Goal: Book appointment/travel/reservation

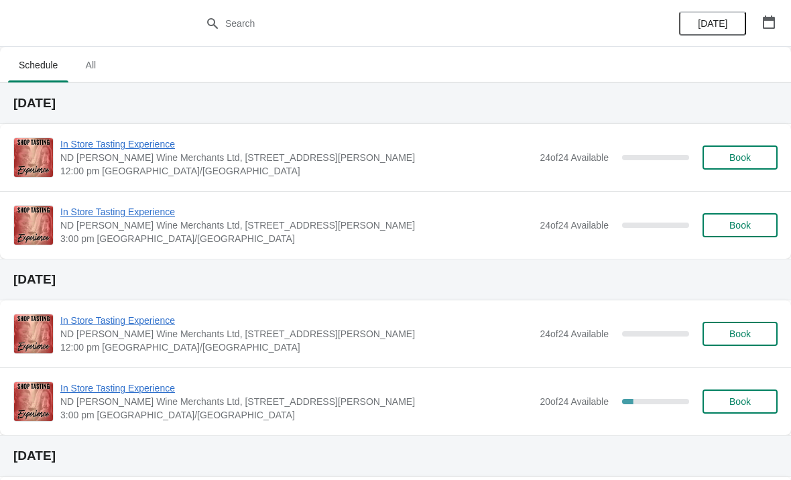
click at [768, 12] on button "button" at bounding box center [769, 22] width 24 height 24
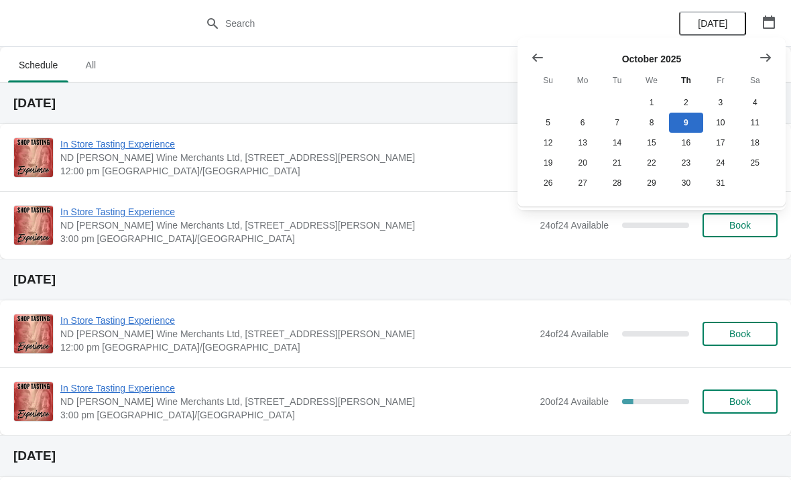
click at [754, 68] on button "Show next month, November 2025" at bounding box center [766, 58] width 24 height 24
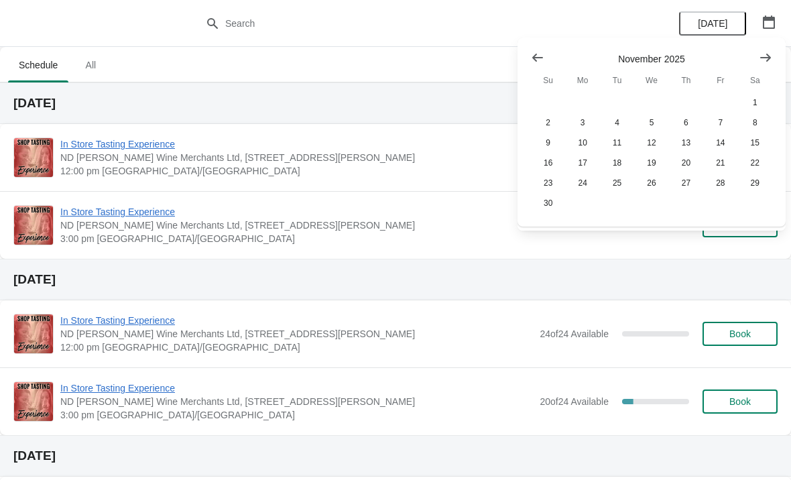
click at [748, 61] on div at bounding box center [651, 57] width 241 height 13
click at [760, 57] on icon "Show next month, December 2025" at bounding box center [765, 57] width 13 height 13
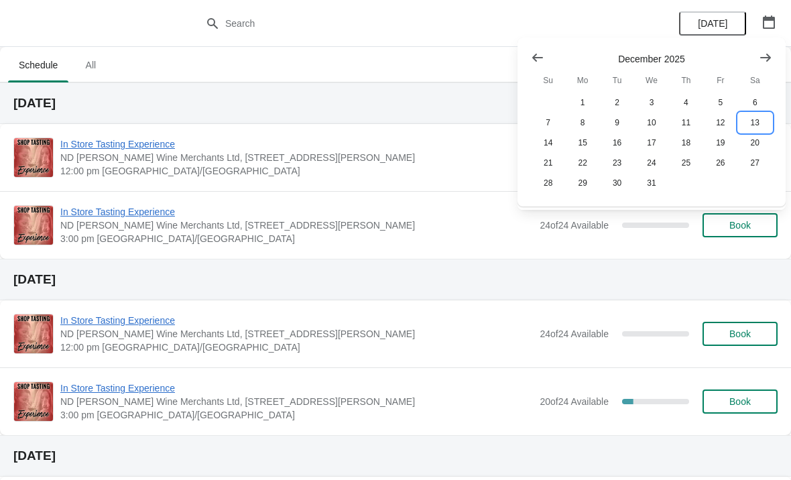
click at [758, 123] on button "13" at bounding box center [755, 123] width 34 height 20
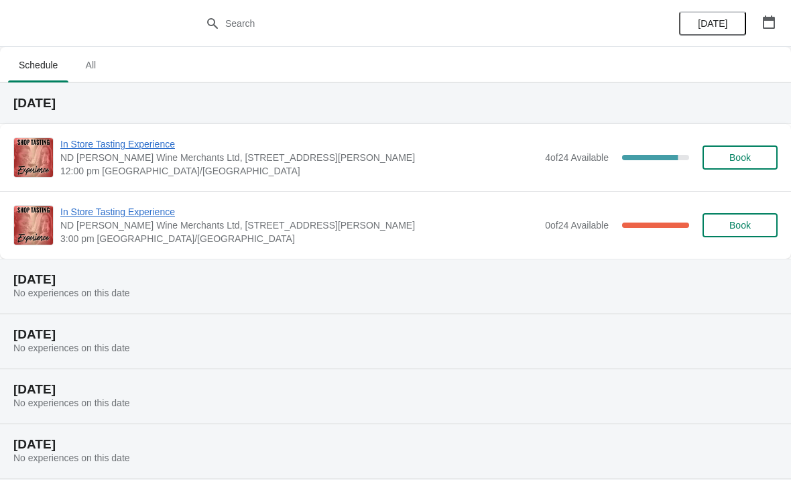
click at [449, 210] on span "In Store Tasting Experience" at bounding box center [299, 211] width 478 height 13
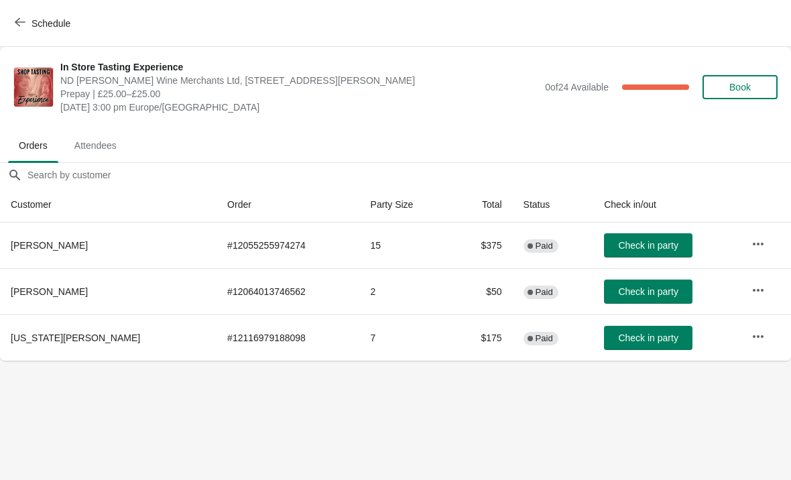
click at [55, 21] on span "Schedule" at bounding box center [51, 23] width 39 height 11
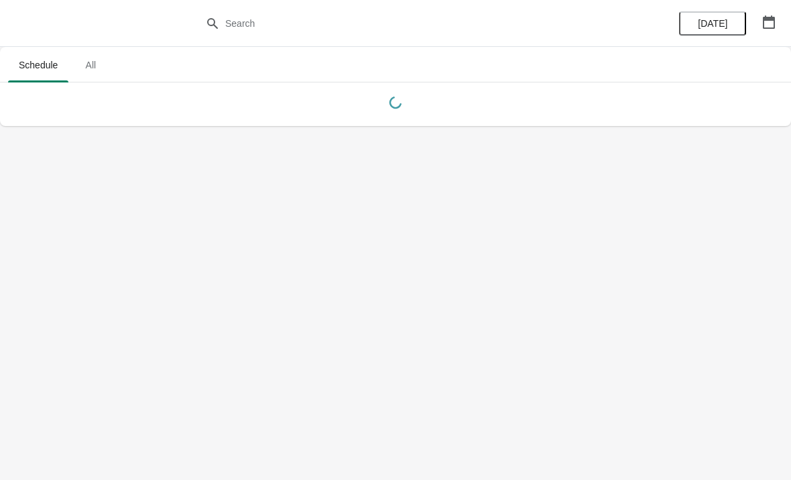
click at [771, 15] on icon "button" at bounding box center [768, 21] width 13 height 13
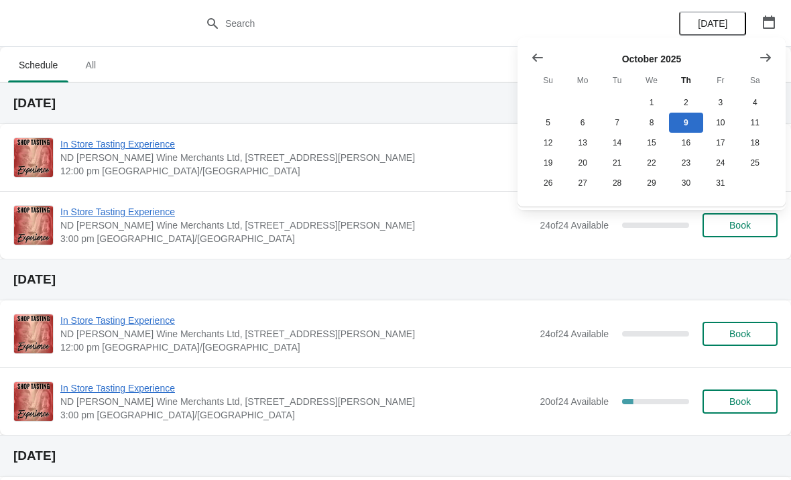
click at [768, 55] on icon "Show next month, November 2025" at bounding box center [765, 57] width 11 height 8
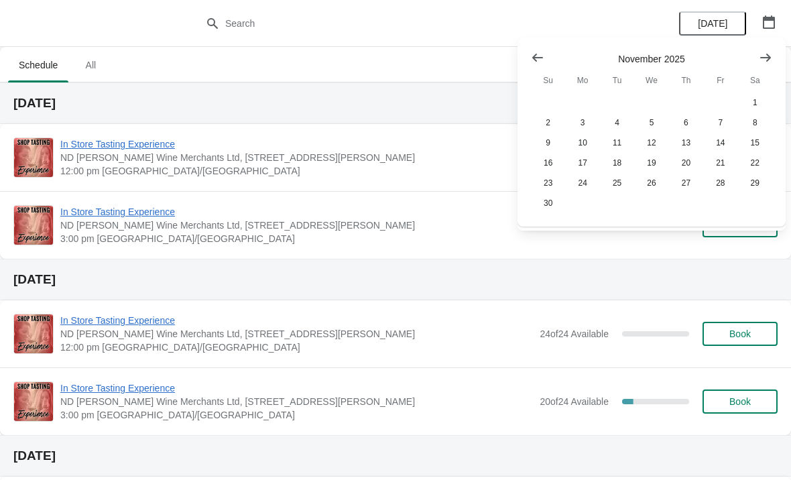
click at [762, 56] on icon "Show next month, December 2025" at bounding box center [765, 57] width 13 height 13
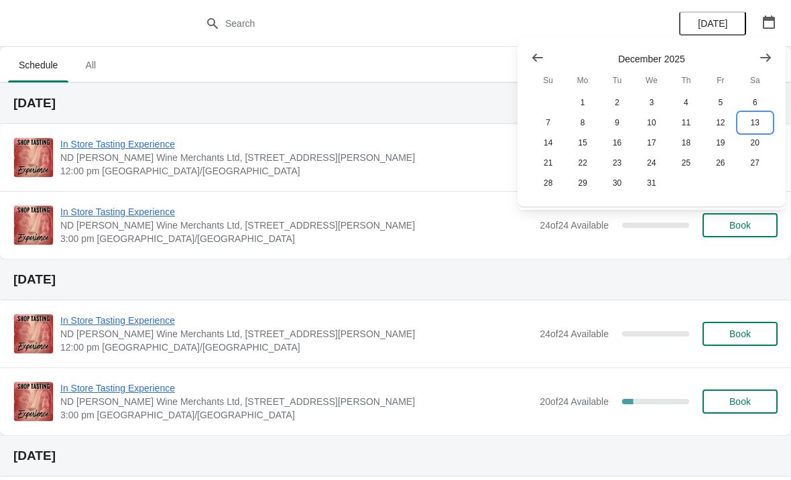
click at [746, 118] on button "13" at bounding box center [755, 123] width 34 height 20
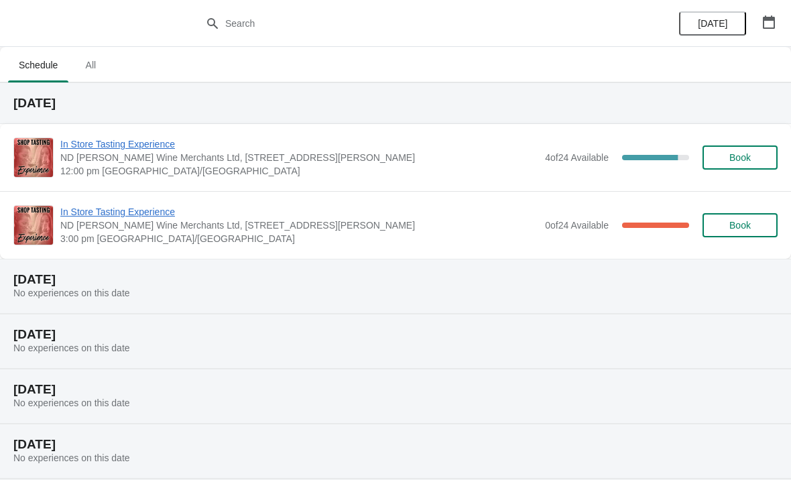
click at [435, 149] on span "In Store Tasting Experience" at bounding box center [299, 143] width 478 height 13
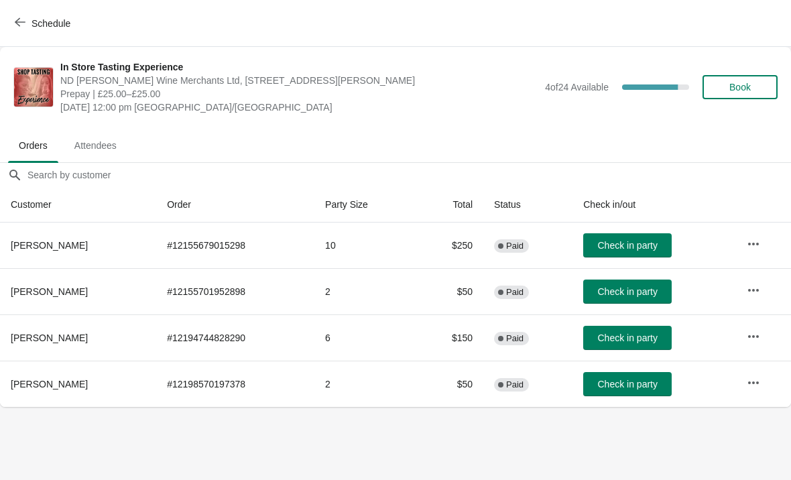
click at [64, 27] on span "Schedule" at bounding box center [51, 23] width 39 height 11
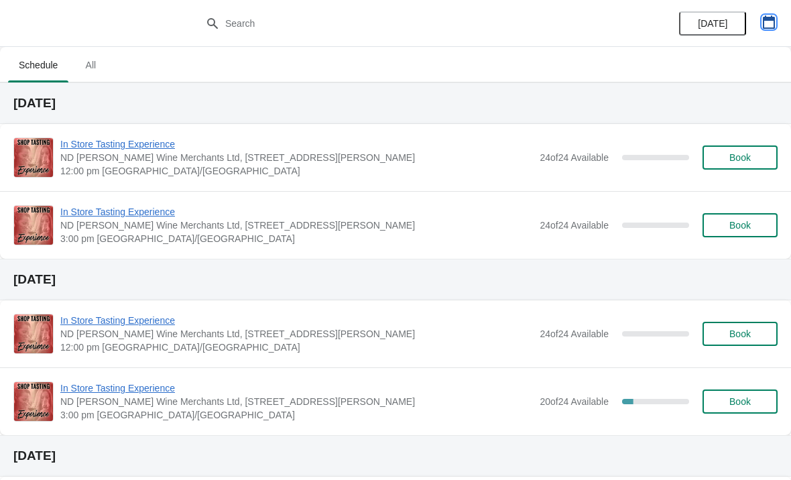
click at [767, 23] on icon "button" at bounding box center [768, 21] width 13 height 13
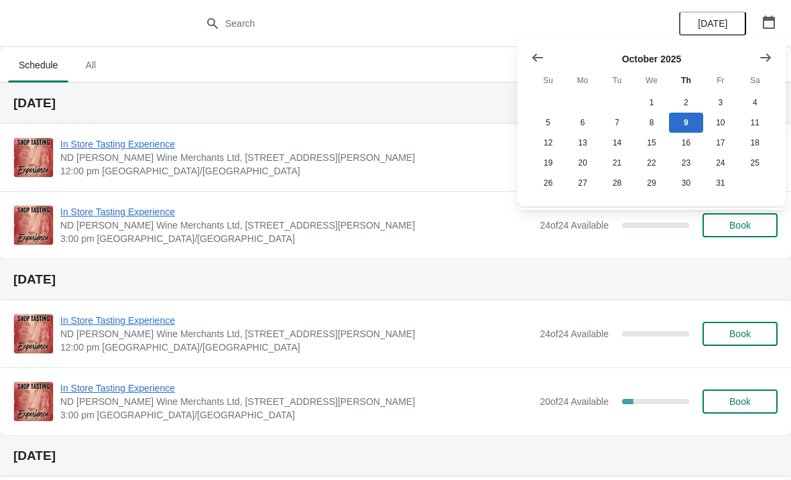
click at [764, 65] on button "Show next month, November 2025" at bounding box center [766, 58] width 24 height 24
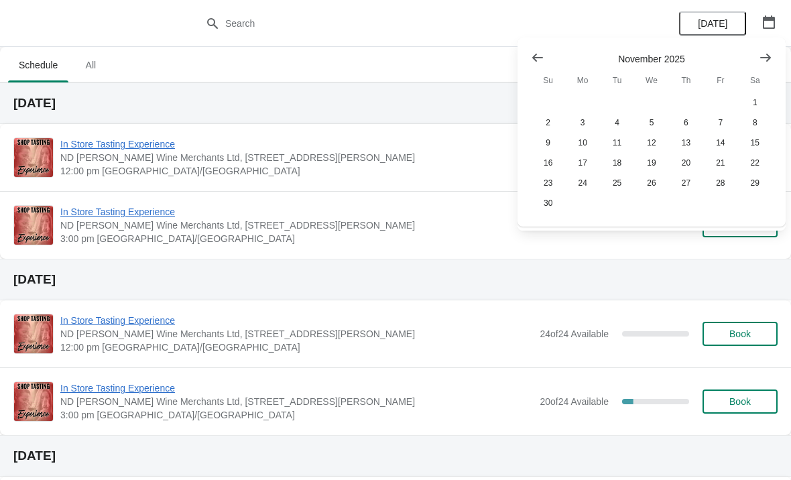
click at [765, 57] on icon "Show next month, December 2025" at bounding box center [765, 57] width 11 height 8
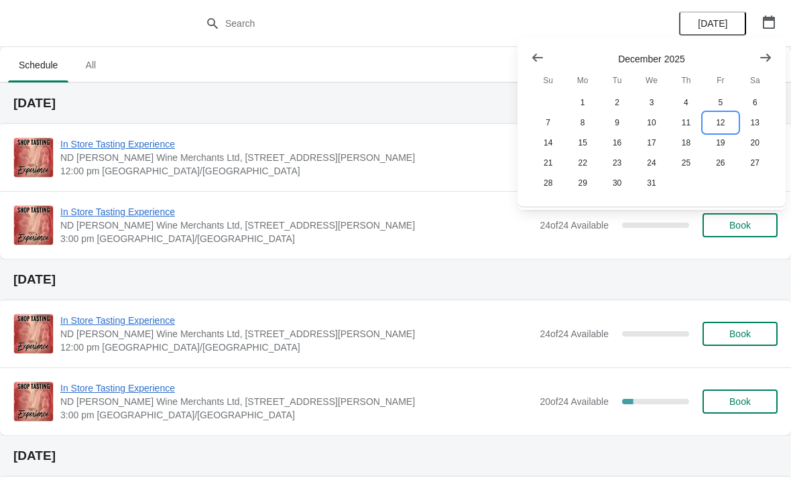
click at [719, 133] on button "12" at bounding box center [720, 123] width 34 height 20
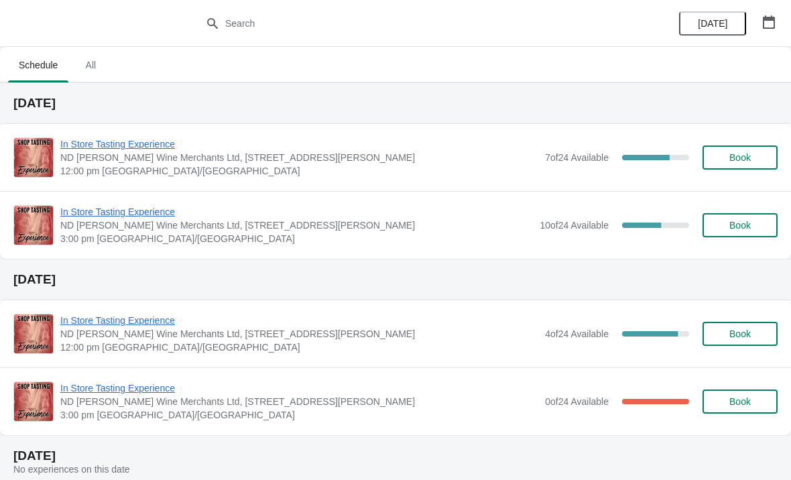
click at [418, 149] on span "In Store Tasting Experience" at bounding box center [299, 143] width 478 height 13
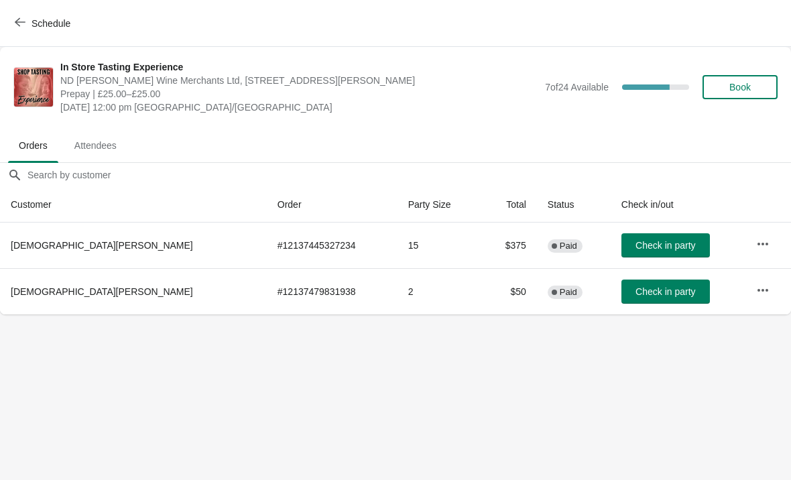
click at [55, 19] on span "Schedule" at bounding box center [51, 23] width 39 height 11
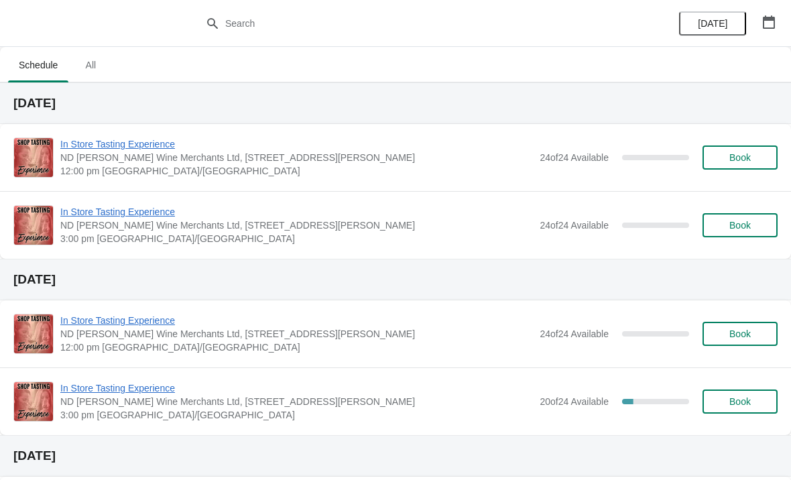
click at [771, 20] on icon "button" at bounding box center [769, 21] width 12 height 13
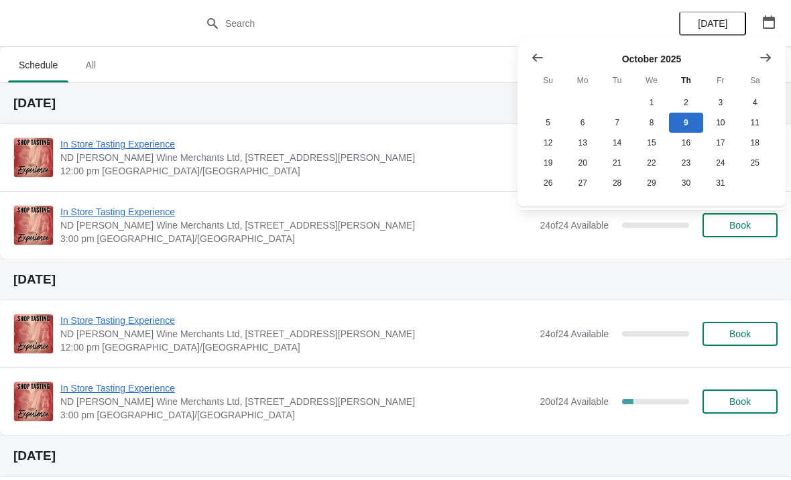
click at [766, 62] on icon "Show next month, November 2025" at bounding box center [765, 57] width 13 height 13
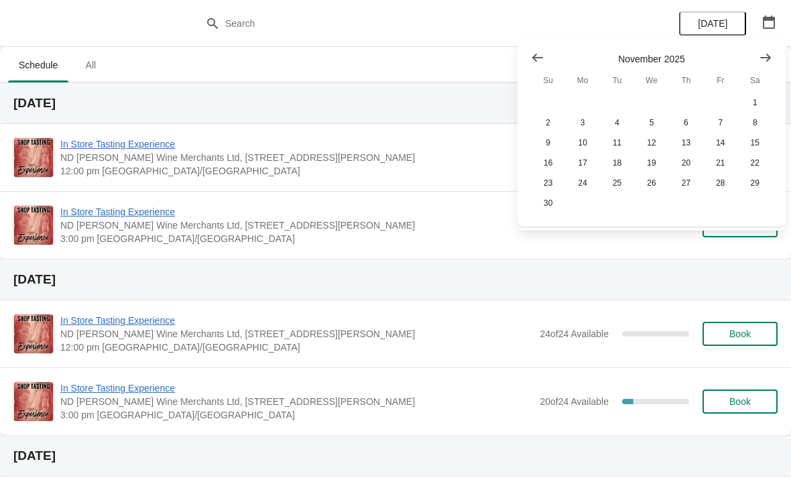
click at [770, 50] on button "Show next month, December 2025" at bounding box center [766, 58] width 24 height 24
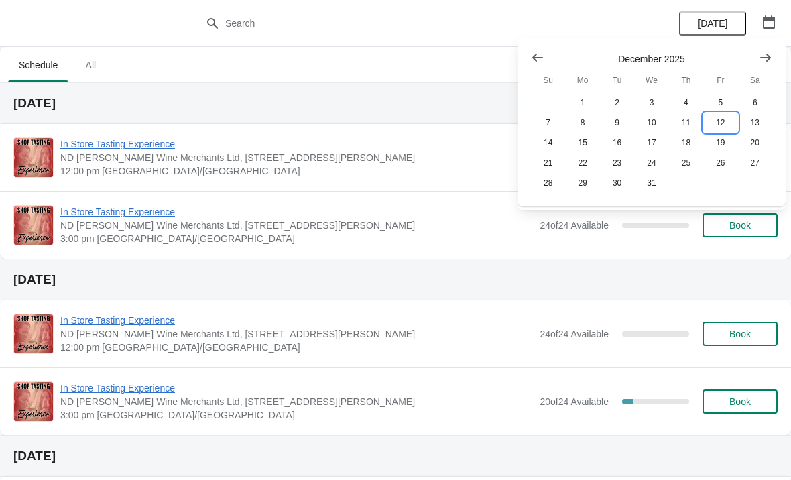
click at [720, 125] on button "12" at bounding box center [720, 123] width 34 height 20
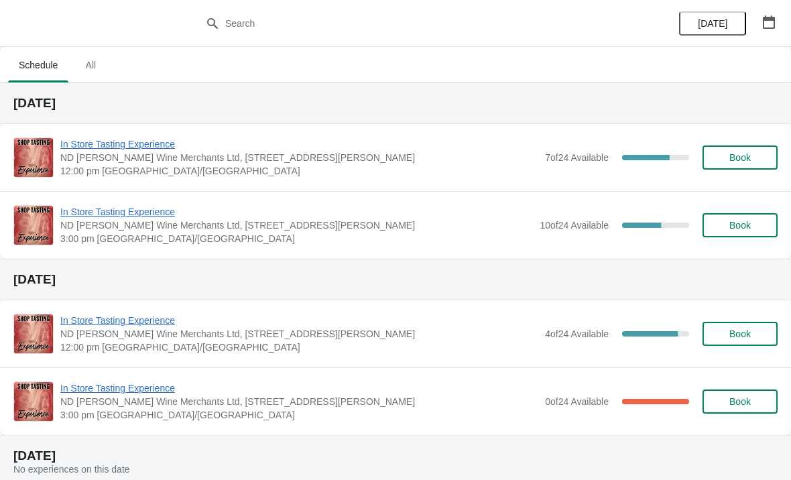
click at [432, 217] on span "In Store Tasting Experience" at bounding box center [296, 211] width 473 height 13
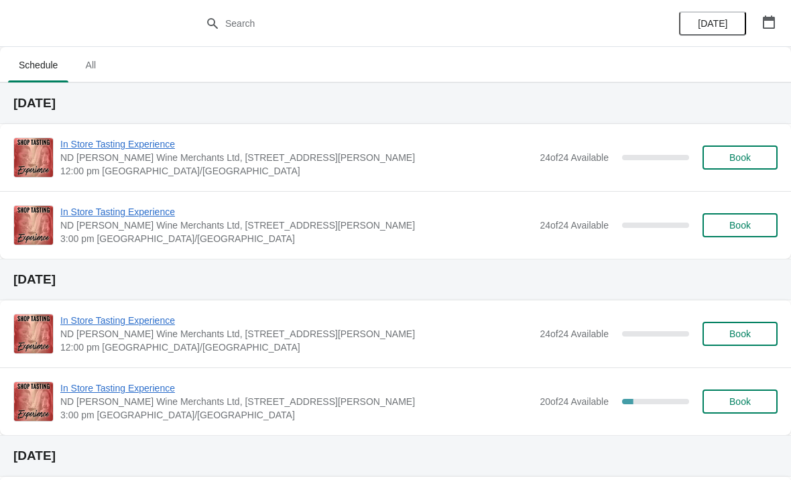
click at [773, 16] on icon "button" at bounding box center [768, 21] width 13 height 13
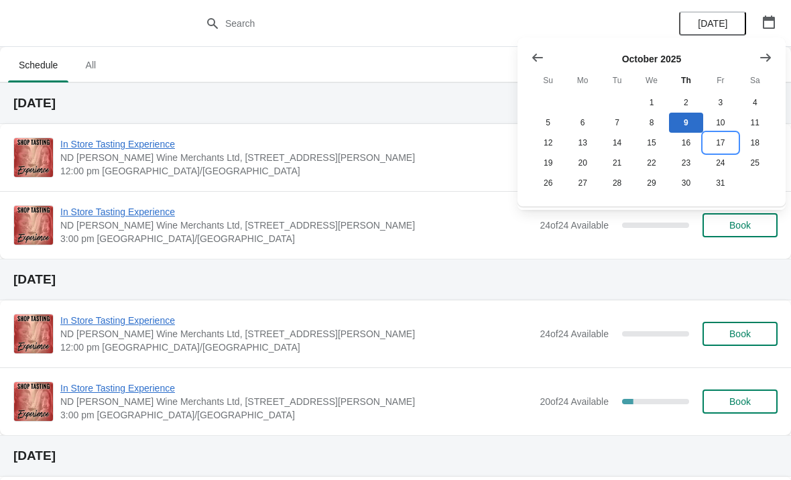
click at [719, 149] on button "17" at bounding box center [720, 143] width 34 height 20
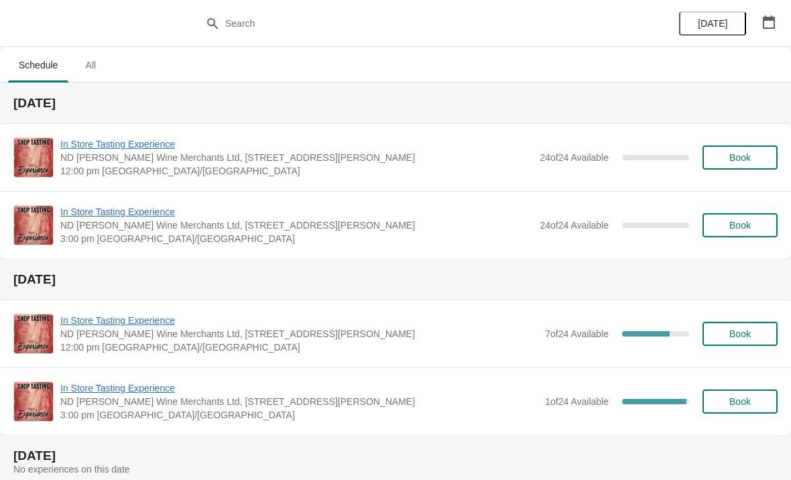
click at [770, 21] on icon "button" at bounding box center [768, 21] width 13 height 13
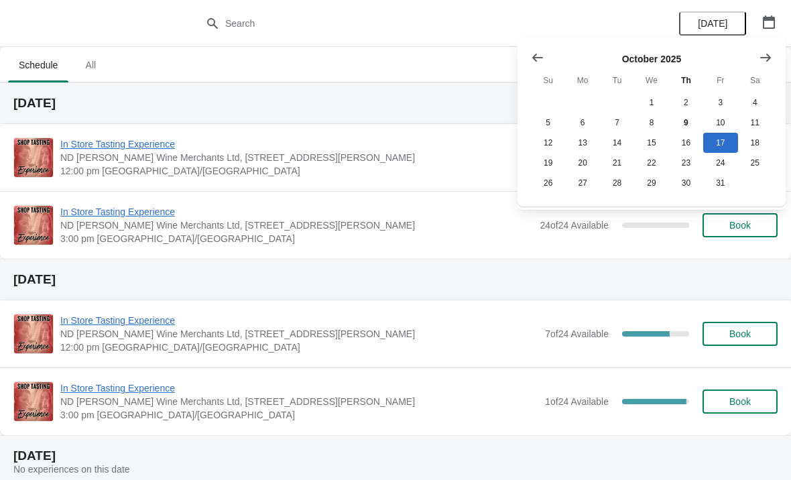
click at [757, 62] on button "Show next month, November 2025" at bounding box center [766, 58] width 24 height 24
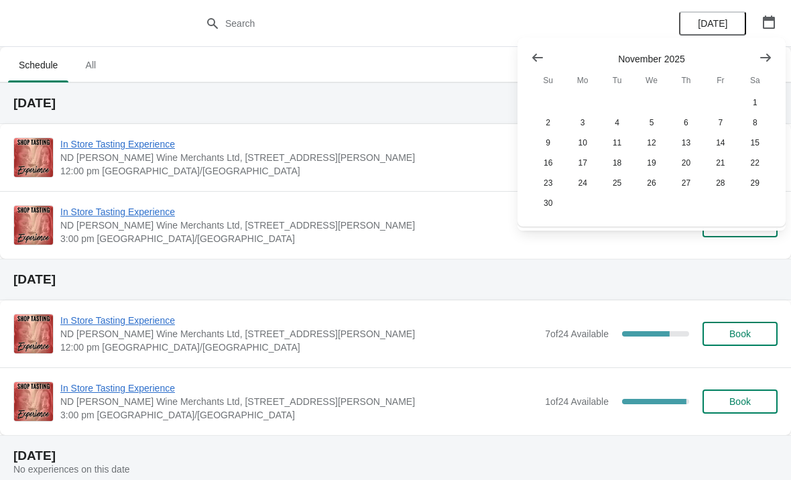
click at [755, 66] on button "Show next month, December 2025" at bounding box center [766, 58] width 24 height 24
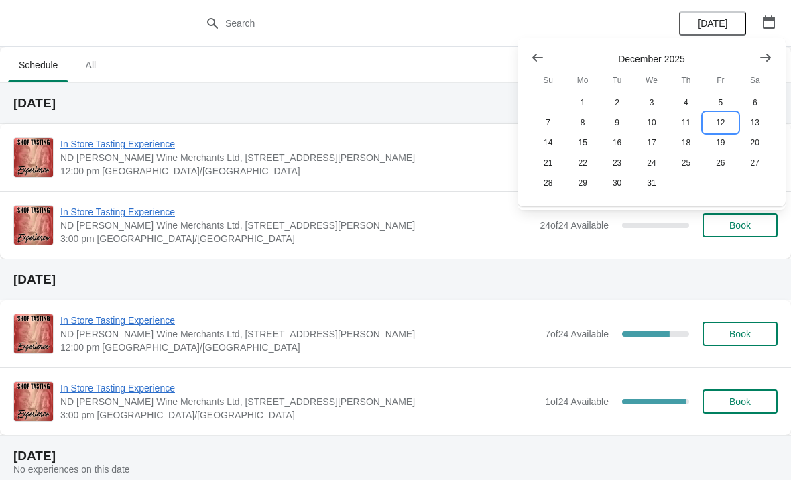
click at [724, 125] on button "12" at bounding box center [720, 123] width 34 height 20
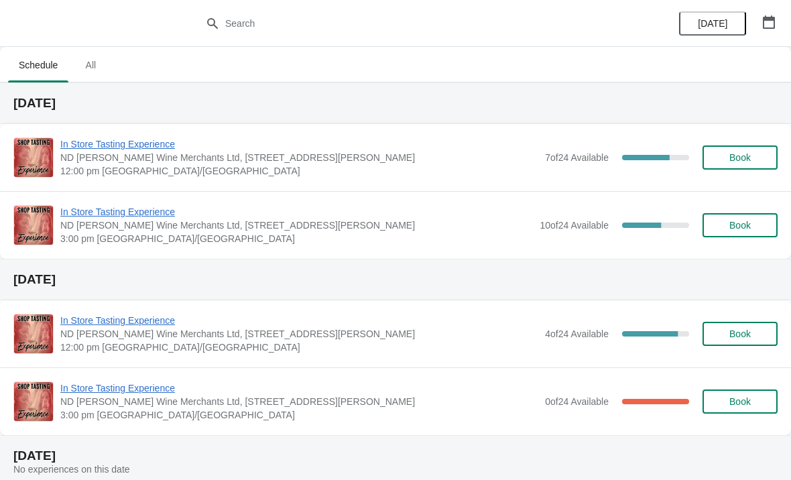
click at [441, 148] on span "In Store Tasting Experience" at bounding box center [299, 143] width 478 height 13
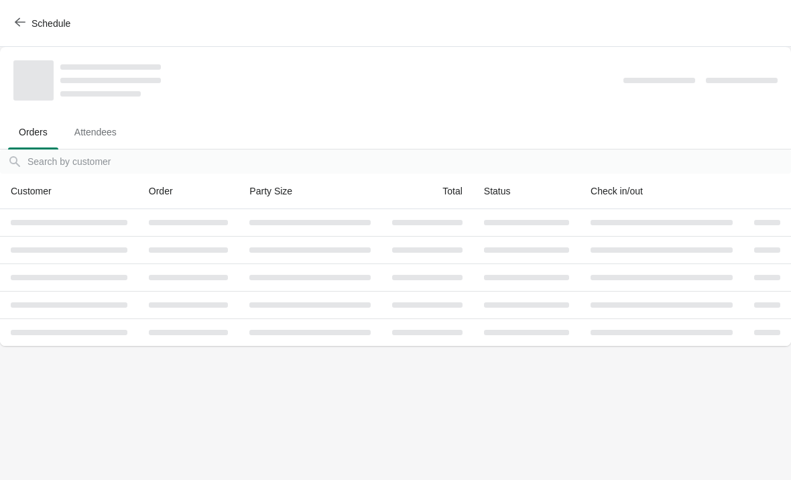
click at [54, 21] on span "Schedule" at bounding box center [51, 23] width 39 height 11
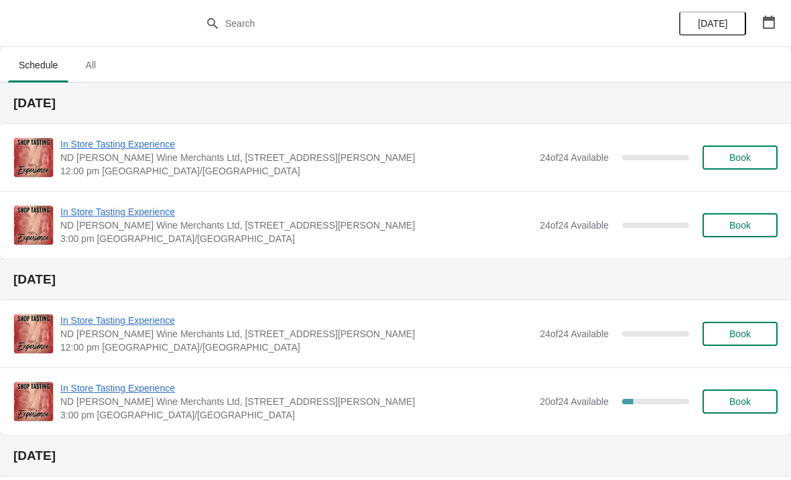
click at [764, 17] on icon "button" at bounding box center [769, 21] width 12 height 13
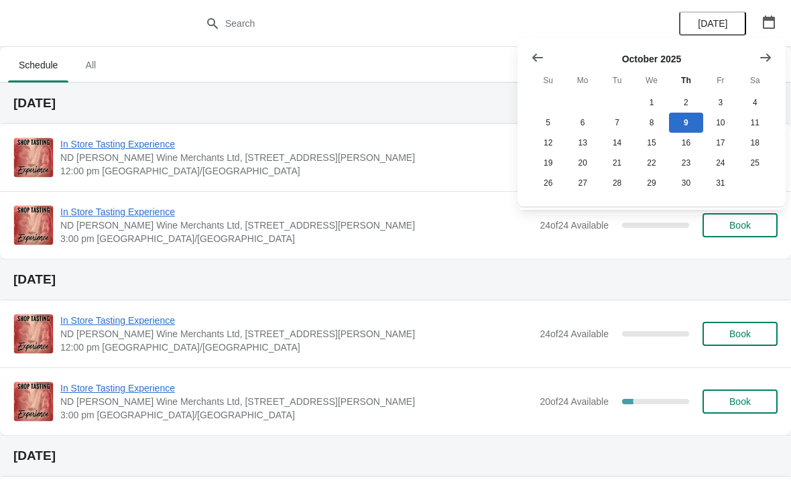
click at [762, 54] on icon "Show next month, November 2025" at bounding box center [765, 57] width 13 height 13
click at [756, 61] on button "Show next month, November 2025" at bounding box center [766, 58] width 24 height 24
click at [720, 116] on button "12" at bounding box center [720, 123] width 34 height 20
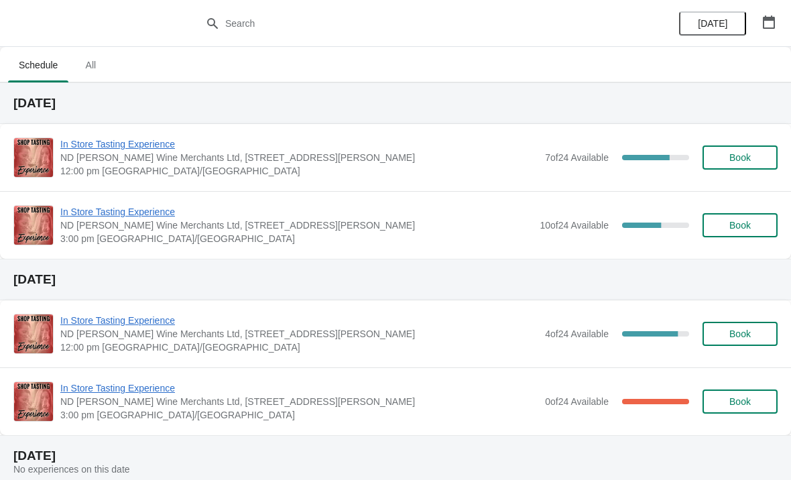
click at [768, 30] on button "button" at bounding box center [769, 22] width 24 height 24
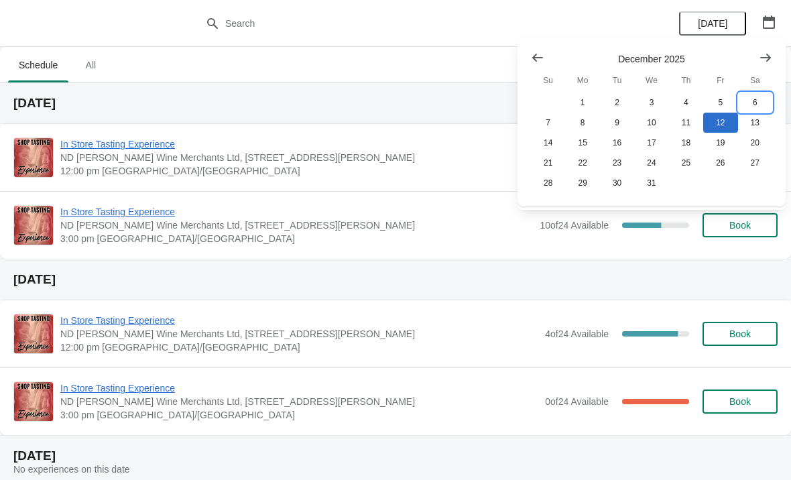
click at [756, 103] on button "6" at bounding box center [755, 103] width 34 height 20
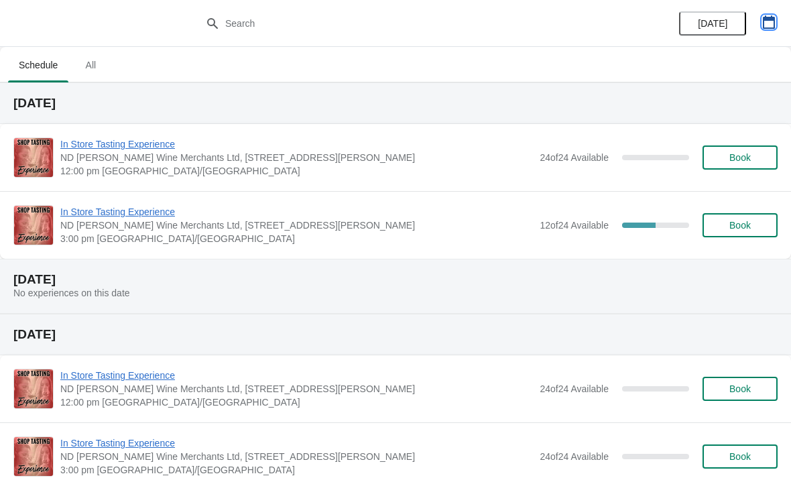
click at [771, 28] on icon "button" at bounding box center [769, 21] width 12 height 13
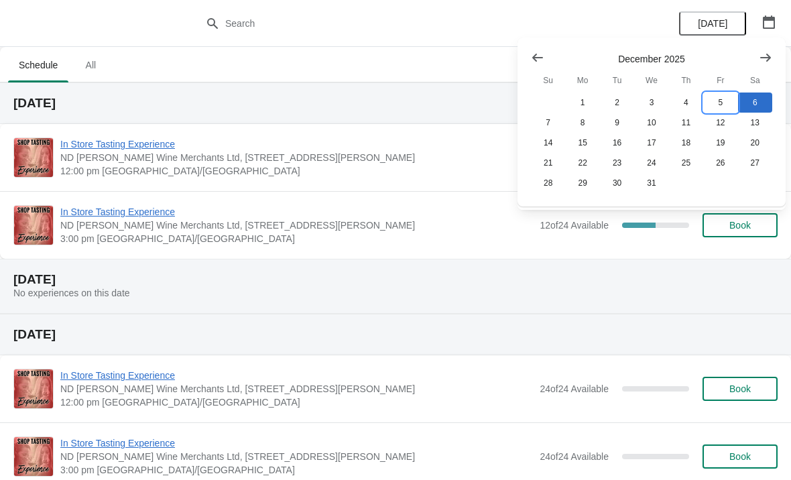
click at [728, 103] on button "5" at bounding box center [720, 103] width 34 height 20
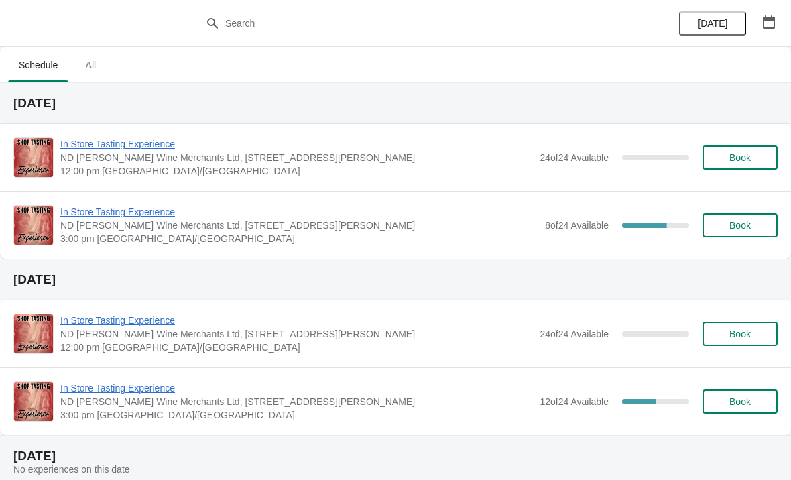
click at [406, 217] on span "In Store Tasting Experience" at bounding box center [299, 211] width 478 height 13
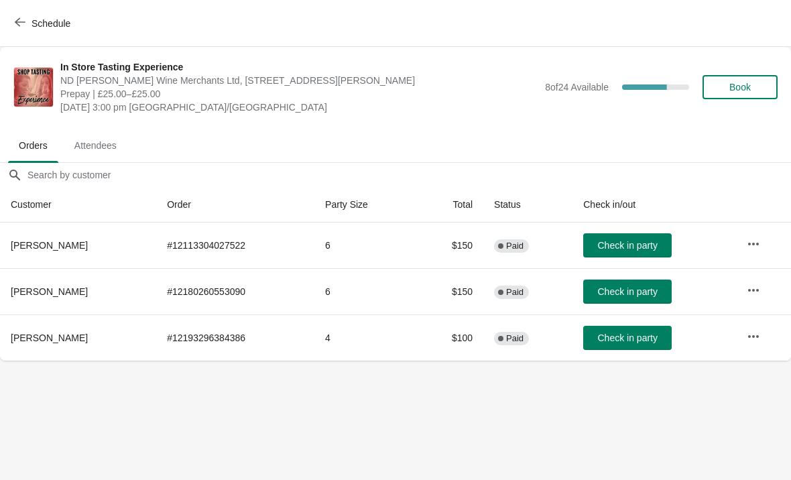
click at [39, 34] on button "Schedule" at bounding box center [44, 23] width 74 height 24
